Goal: Complete application form

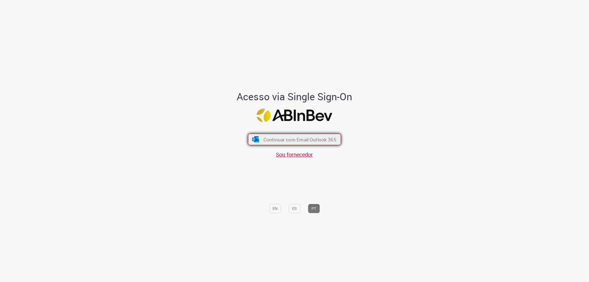
click at [324, 139] on span "Continuar com Email Outlook 365" at bounding box center [299, 139] width 73 height 6
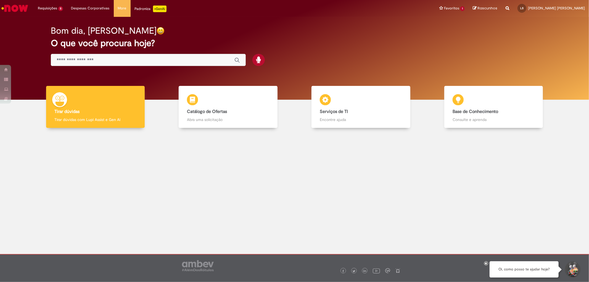
click at [17, 10] on img "Ir para a Homepage" at bounding box center [15, 8] width 28 height 11
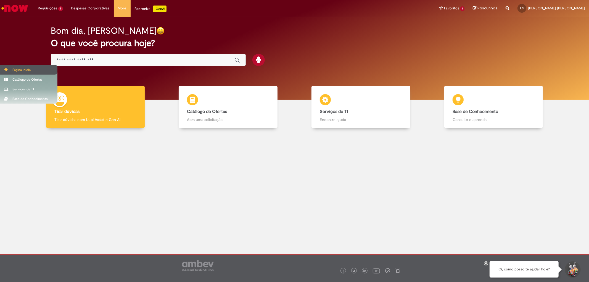
click at [4, 73] on div "Página inicial" at bounding box center [28, 70] width 57 height 10
click at [5, 71] on span at bounding box center [6, 69] width 4 height 3
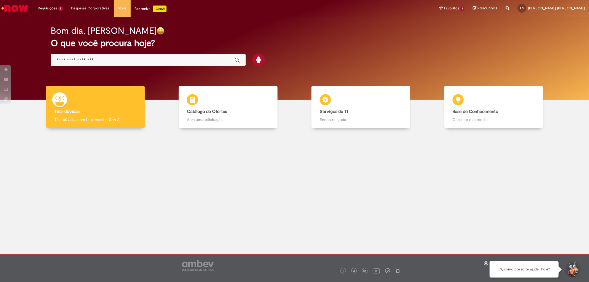
click at [8, 6] on img "Ir para a Homepage" at bounding box center [15, 8] width 28 height 11
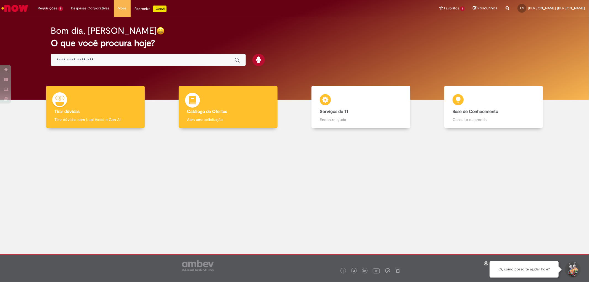
click at [252, 111] on h4 "Catálogo de Ofertas" at bounding box center [228, 111] width 82 height 5
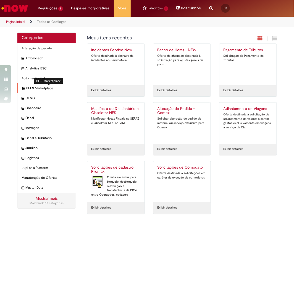
click at [41, 90] on span "BEES Marketplace Itens" at bounding box center [48, 88] width 45 height 5
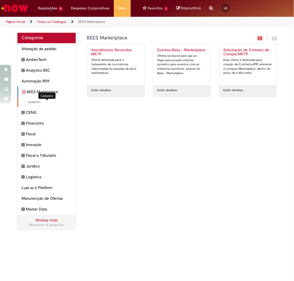
click at [36, 104] on span "Cadastro Itens" at bounding box center [46, 102] width 49 height 4
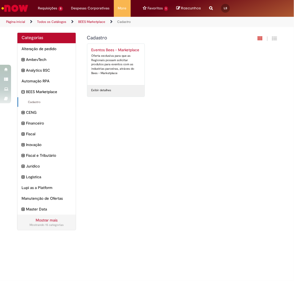
click at [103, 90] on link "Exibir detalhes" at bounding box center [101, 90] width 20 height 4
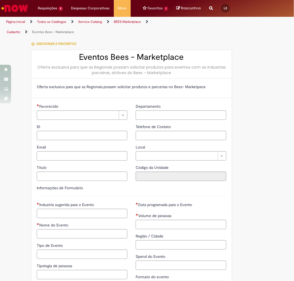
type input "**********"
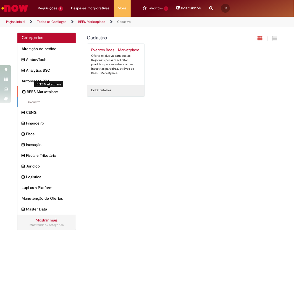
click at [43, 92] on span "BEES Marketplace Itens" at bounding box center [49, 92] width 45 height 6
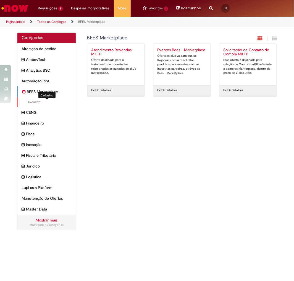
click at [37, 102] on span "Cadastro Itens" at bounding box center [46, 102] width 49 height 4
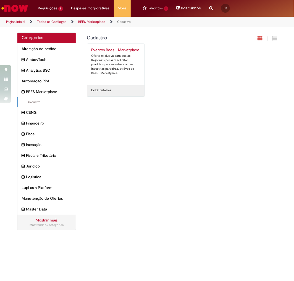
click at [125, 48] on link "Eventos Bees - Marketplace Oferta exclusiva para que as Regionais possam solici…" at bounding box center [115, 64] width 57 height 41
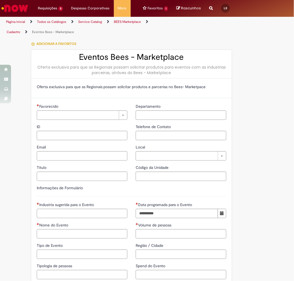
type input "**********"
